Goal: Entertainment & Leisure: Consume media (video, audio)

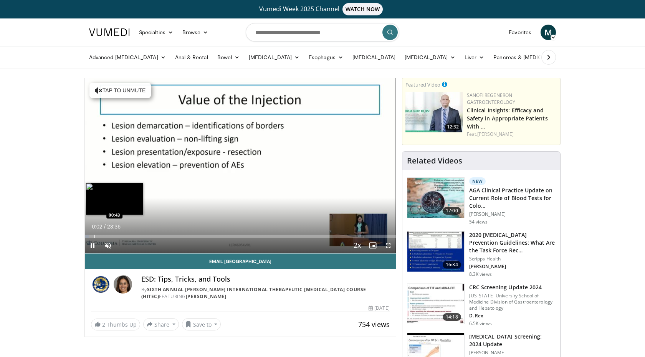
click at [95, 234] on div "Progress Bar" at bounding box center [95, 235] width 1 height 3
click at [105, 235] on div "Progress Bar" at bounding box center [105, 235] width 1 height 3
click at [117, 236] on div "Progress Bar" at bounding box center [117, 235] width 1 height 3
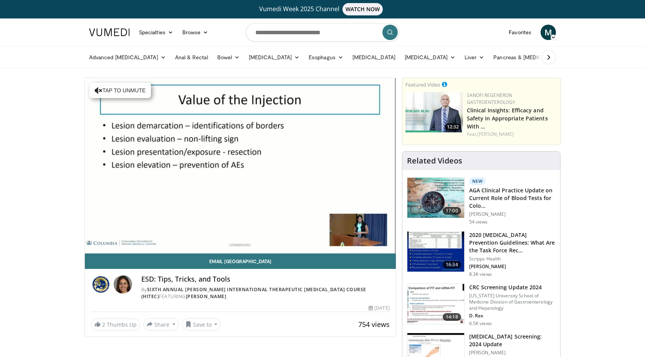
click at [126, 237] on div "10 seconds Tap to unmute" at bounding box center [240, 165] width 311 height 175
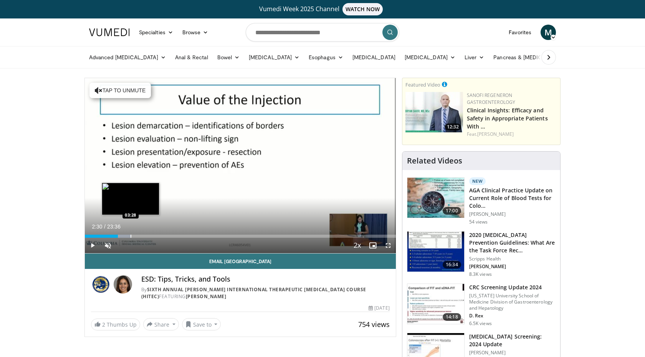
click at [131, 237] on div "Progress Bar" at bounding box center [131, 235] width 1 height 3
click at [135, 236] on div "Progress Bar" at bounding box center [135, 235] width 1 height 3
click at [141, 236] on div "Progress Bar" at bounding box center [141, 235] width 1 height 3
click at [149, 236] on div "Progress Bar" at bounding box center [149, 235] width 1 height 3
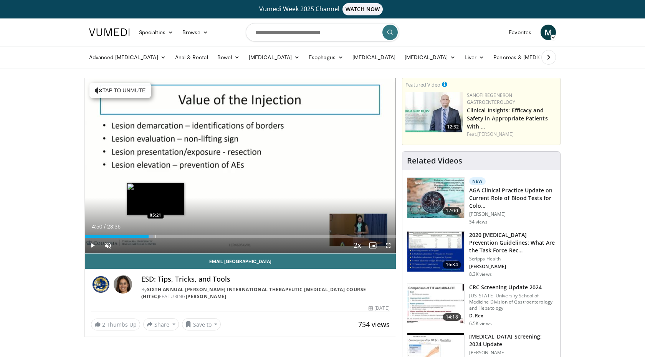
click at [156, 236] on div "Progress Bar" at bounding box center [156, 235] width 1 height 3
click at [160, 235] on div "Progress Bar" at bounding box center [160, 235] width 1 height 3
click at [171, 235] on div "Progress Bar" at bounding box center [171, 235] width 1 height 3
click at [178, 237] on div "Current Time 6:31 / Duration 23:36 Play Skip Backward Skip Forward Unmute 0% Lo…" at bounding box center [240, 244] width 311 height 15
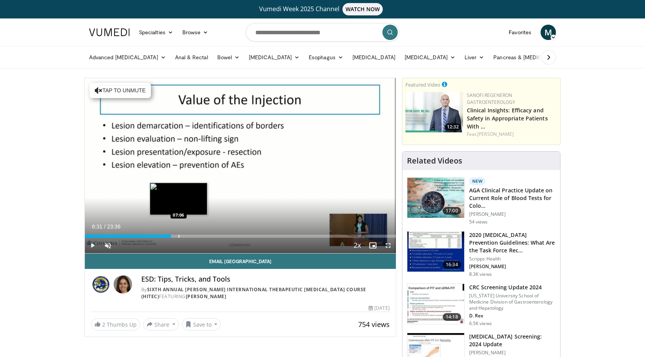
click at [179, 236] on div "Progress Bar" at bounding box center [179, 235] width 1 height 3
click at [189, 236] on div "Progress Bar" at bounding box center [189, 235] width 1 height 3
click at [194, 234] on div "Progress Bar" at bounding box center [194, 235] width 1 height 3
click at [201, 236] on div "Progress Bar" at bounding box center [201, 235] width 1 height 3
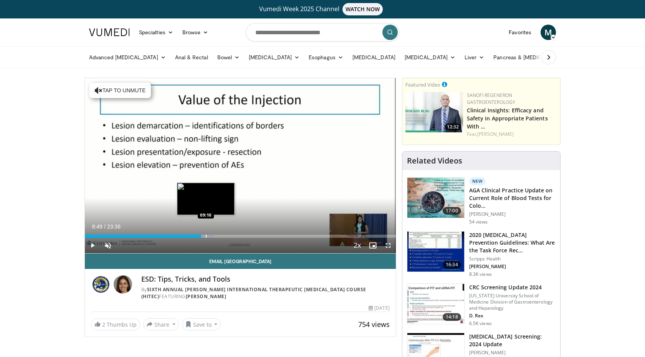
click at [206, 236] on div "Progress Bar" at bounding box center [206, 235] width 1 height 3
click at [210, 237] on div "Progress Bar" at bounding box center [210, 235] width 1 height 3
click at [215, 236] on div "Progress Bar" at bounding box center [215, 235] width 1 height 3
click at [223, 234] on div "Progress Bar" at bounding box center [223, 235] width 1 height 3
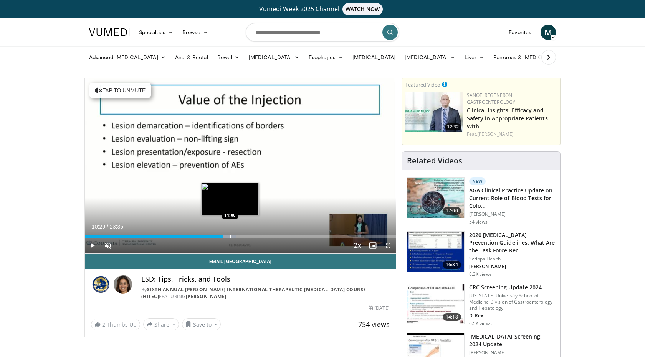
click at [230, 236] on div "Progress Bar" at bounding box center [230, 235] width 1 height 3
click at [237, 235] on div "Progress Bar" at bounding box center [237, 235] width 1 height 3
click at [242, 235] on div "Progress Bar" at bounding box center [242, 235] width 1 height 3
click at [251, 235] on div "Progress Bar" at bounding box center [251, 235] width 1 height 3
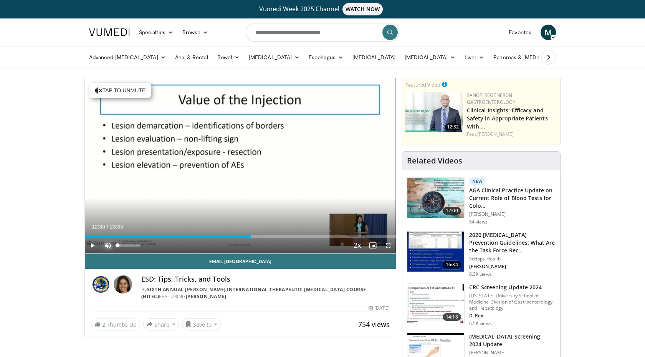
click at [110, 241] on span "Video Player" at bounding box center [107, 244] width 15 height 15
click at [89, 247] on span "Video Player" at bounding box center [92, 244] width 15 height 15
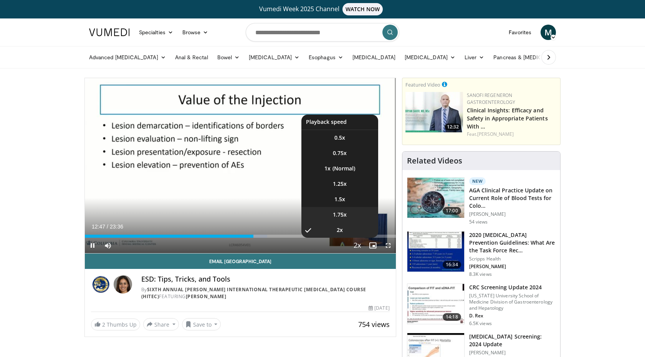
click at [348, 214] on li "1.75x" at bounding box center [340, 214] width 77 height 15
click at [347, 201] on li "1.5x" at bounding box center [340, 198] width 77 height 15
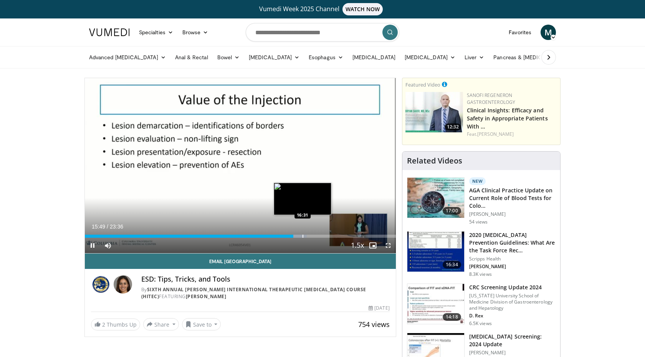
click at [303, 235] on div "Progress Bar" at bounding box center [303, 235] width 1 height 3
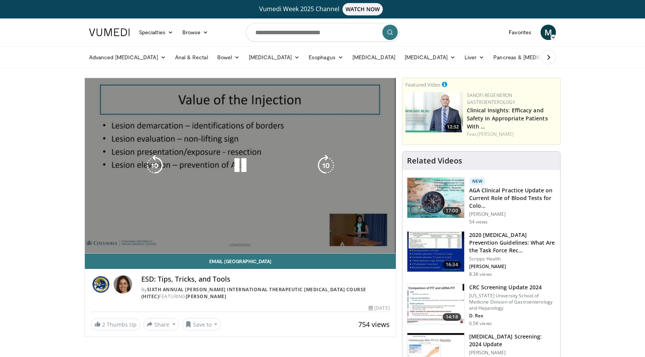
click at [310, 237] on div "Loaded : 71.45% 16:34 16:55" at bounding box center [240, 235] width 311 height 3
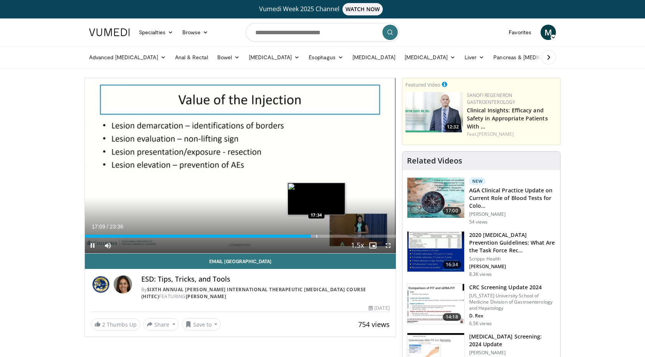
click at [317, 236] on div "Progress Bar" at bounding box center [317, 235] width 1 height 3
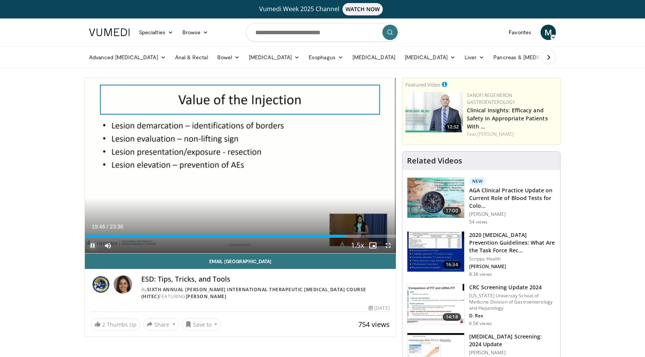
click at [93, 246] on span "Video Player" at bounding box center [92, 244] width 15 height 15
